Goal: Transaction & Acquisition: Book appointment/travel/reservation

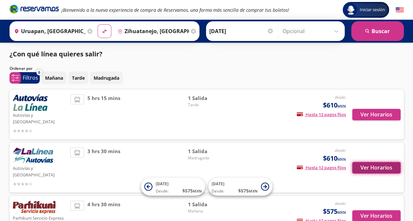
click at [363, 162] on button "Ver Horarios" at bounding box center [376, 167] width 48 height 11
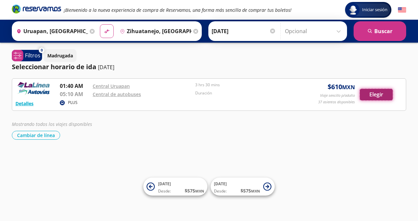
click at [380, 93] on button "Elegir" at bounding box center [376, 94] width 33 height 11
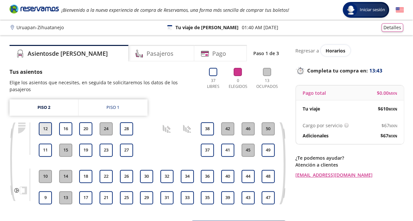
click at [45, 125] on button "12" at bounding box center [45, 129] width 13 height 13
click at [45, 123] on button "12" at bounding box center [45, 129] width 13 height 13
click at [46, 145] on button "11" at bounding box center [45, 150] width 13 height 13
